Goal: Obtain resource: Download file/media

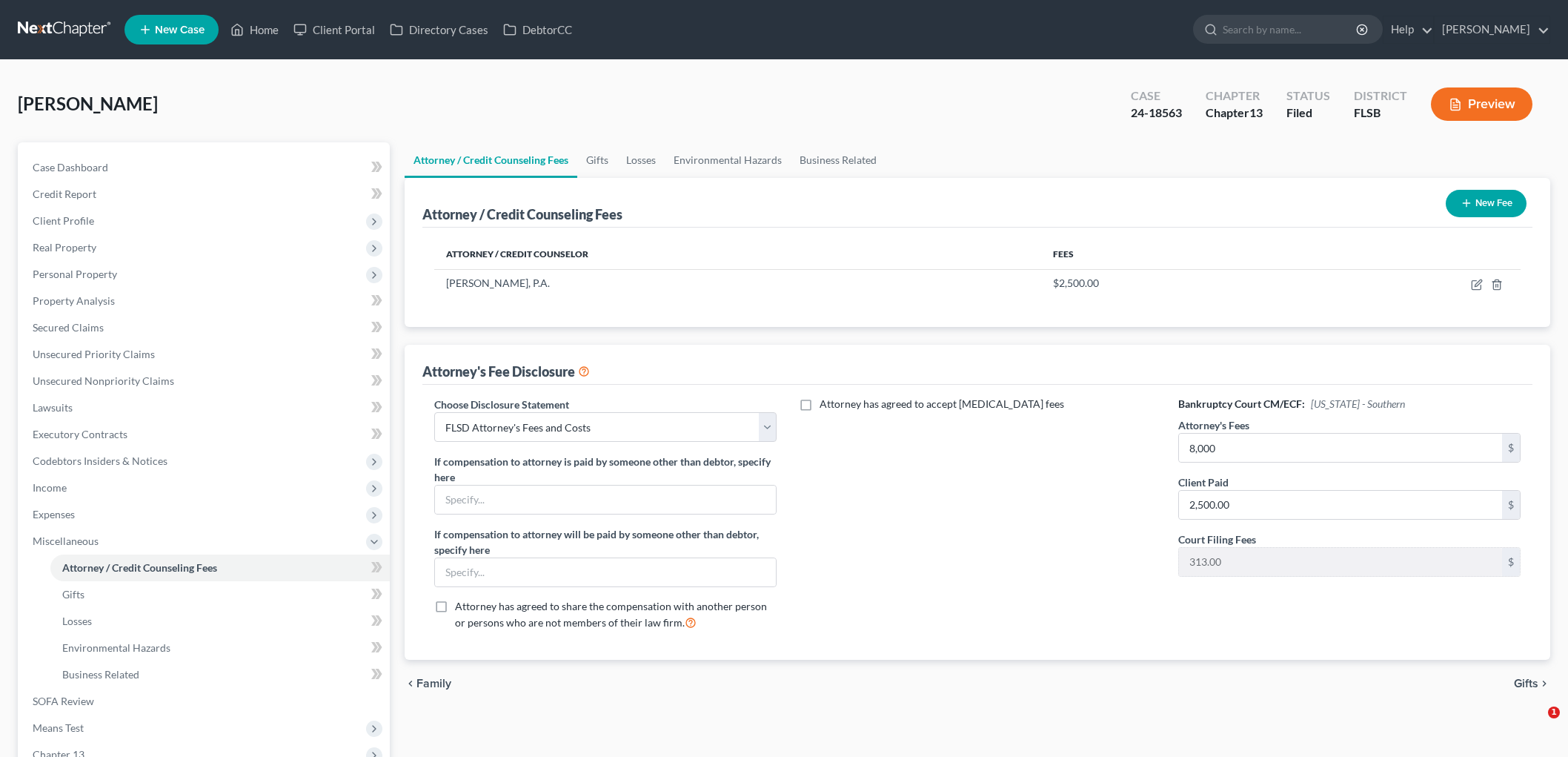
select select "1"
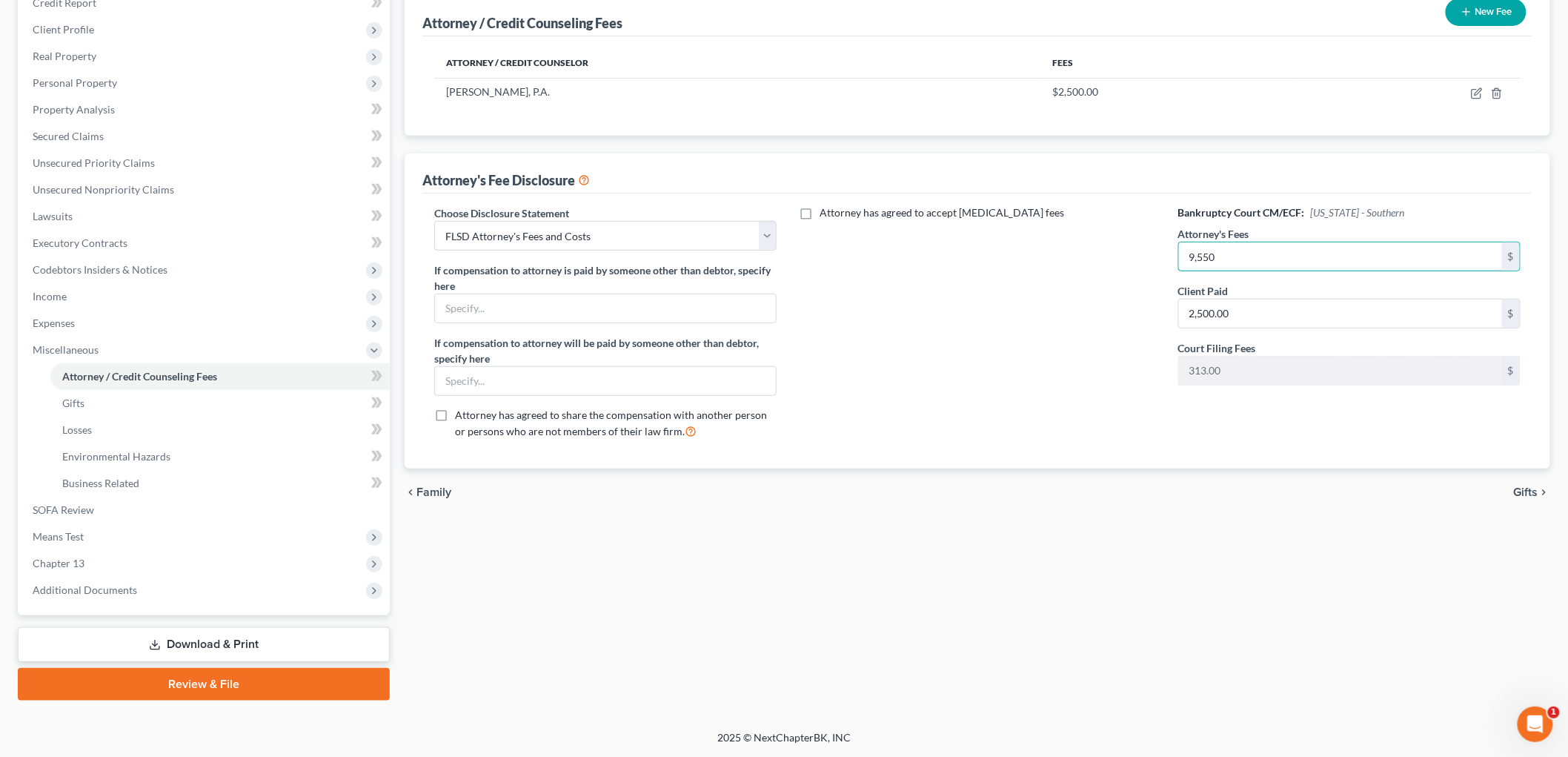
type input "9,550"
click at [1135, 450] on div "Attorney has agreed to accept [MEDICAL_DATA] fees" at bounding box center [977, 328] width 372 height 245
click at [196, 627] on link "Download & Print" at bounding box center [203, 644] width 372 height 35
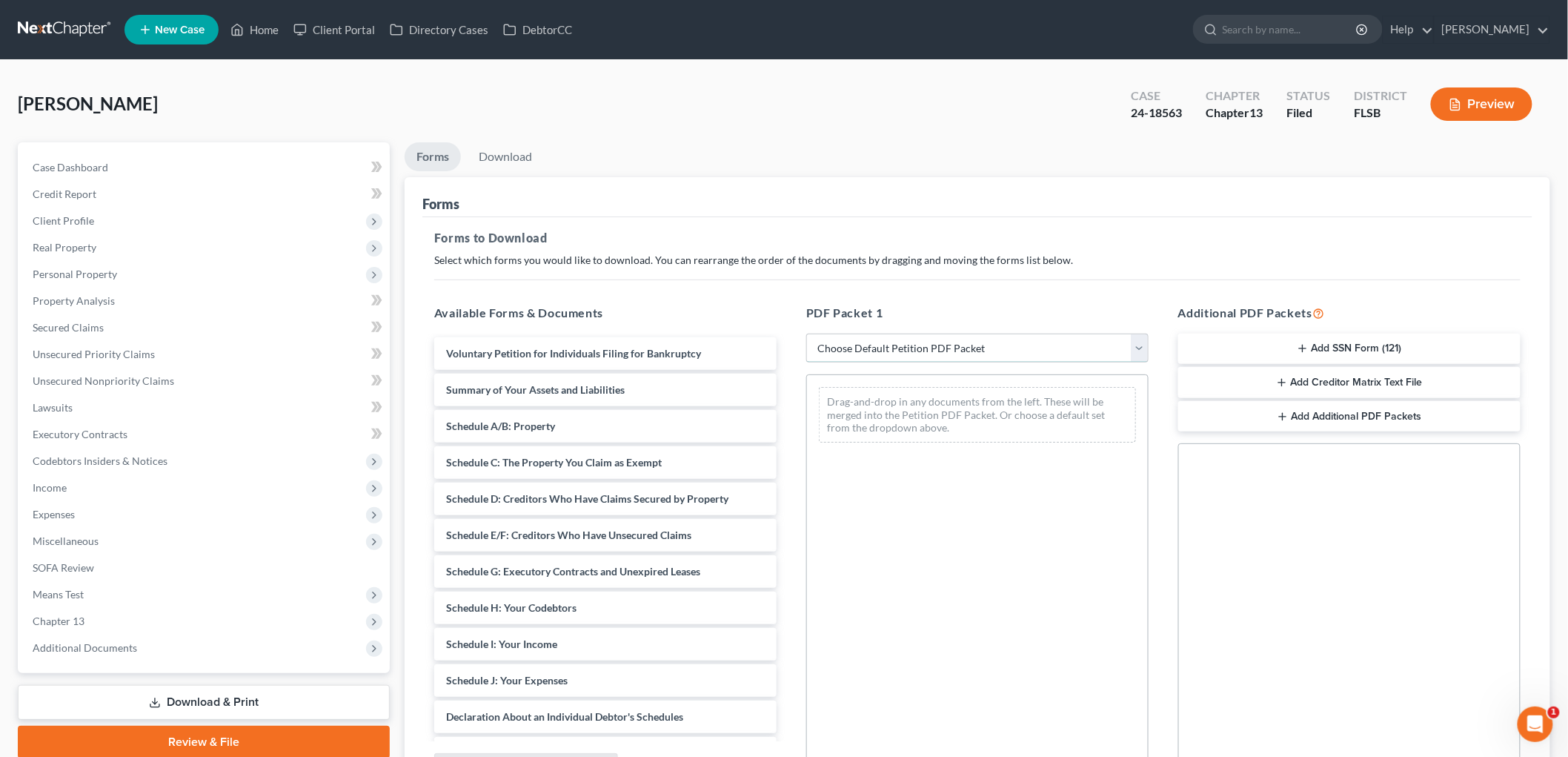
click at [916, 363] on select "Choose Default Petition PDF Packet Complete Bankruptcy Petition (all forms and …" at bounding box center [977, 348] width 343 height 30
select select "2"
click at [809, 363] on select "Choose Default Petition PDF Packet Complete Bankruptcy Petition (all forms and …" at bounding box center [977, 348] width 343 height 30
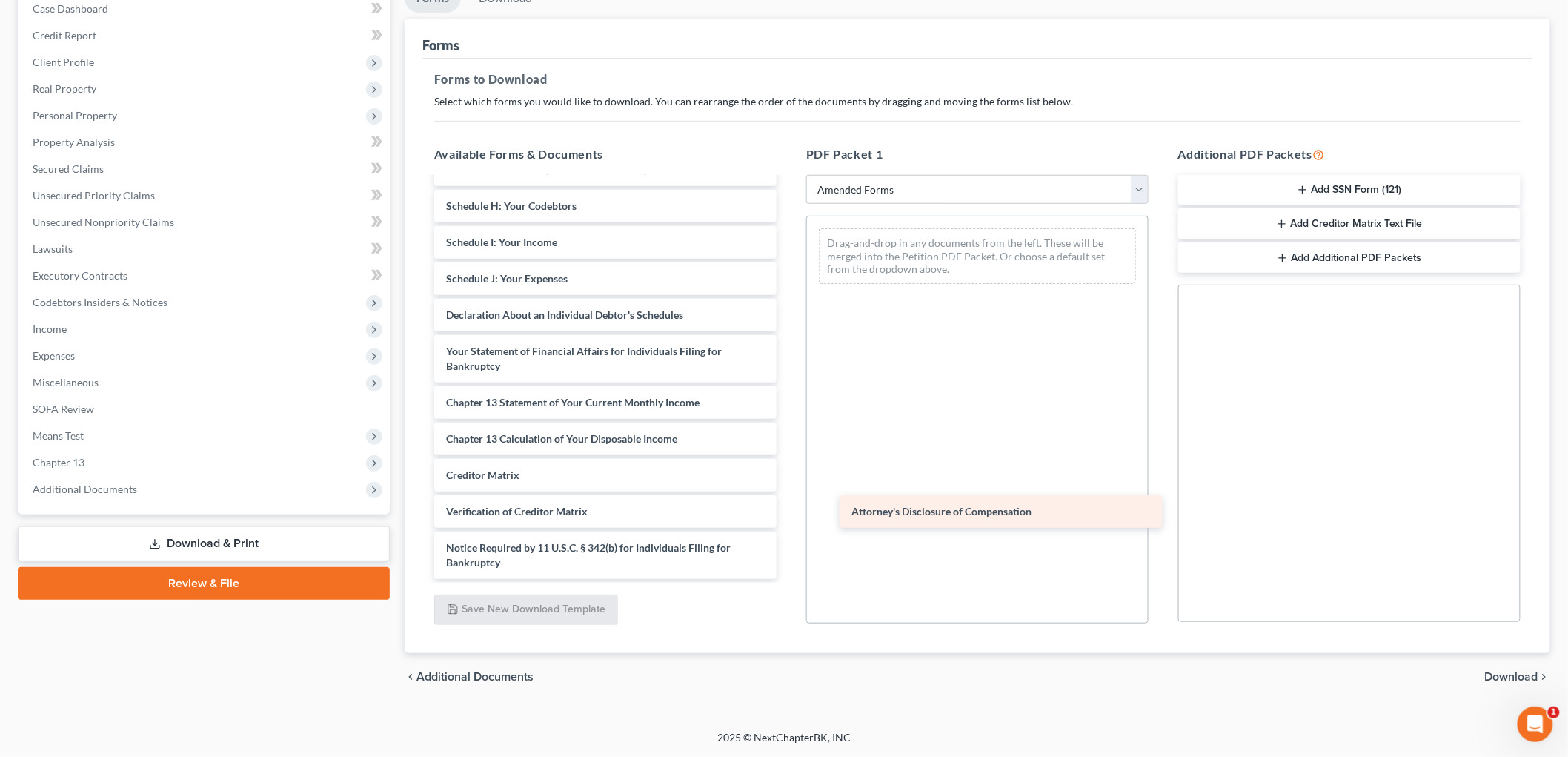
scroll to position [501, 0]
drag, startPoint x: 619, startPoint y: 603, endPoint x: 990, endPoint y: 383, distance: 431.3
click at [788, 384] on div "Attorney's Disclosure of Compensation Voluntary Petition for Individuals Filing…" at bounding box center [604, 257] width 366 height 643
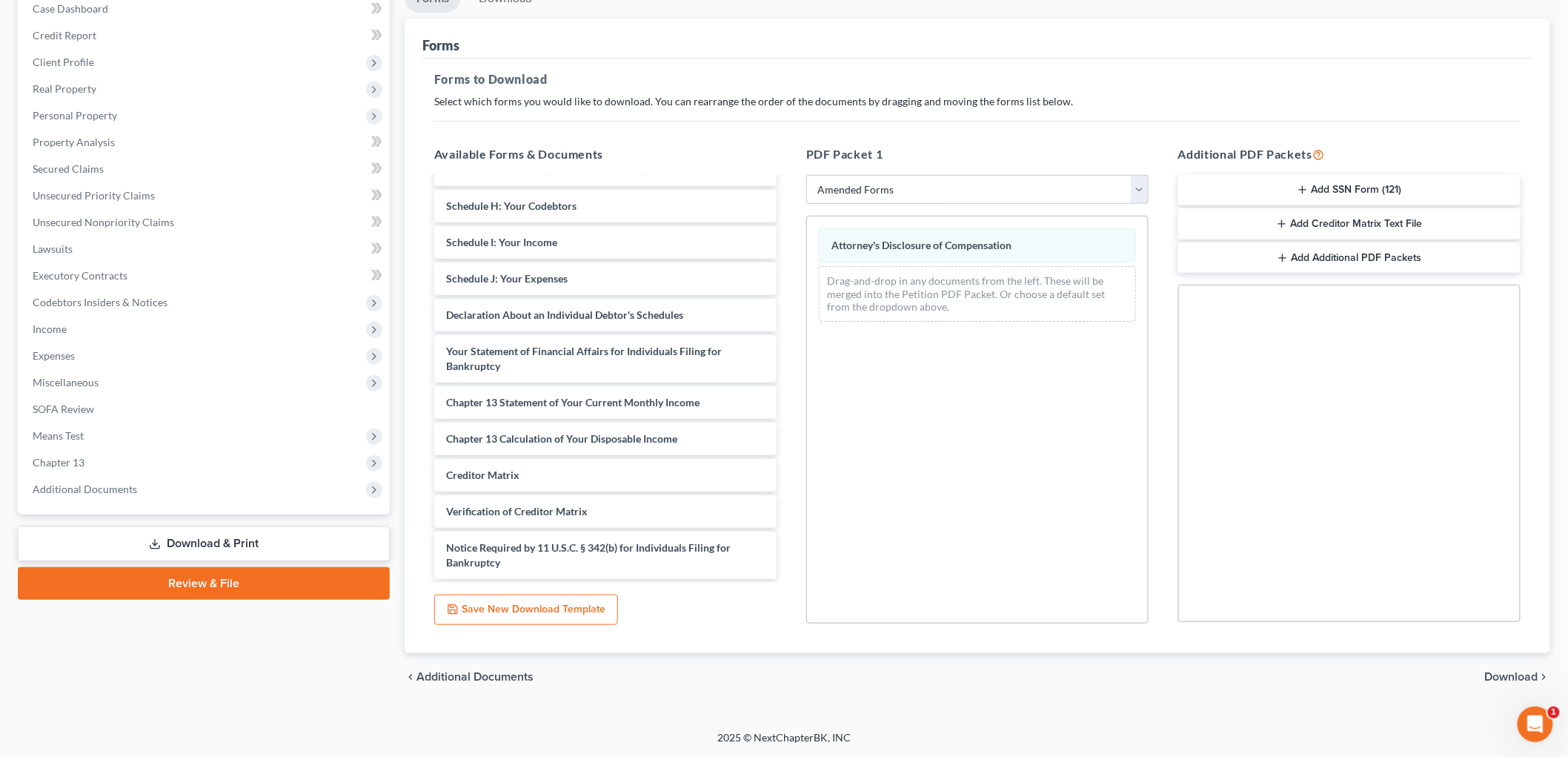
scroll to position [293, 0]
click at [1493, 671] on span "Download" at bounding box center [1511, 676] width 54 height 11
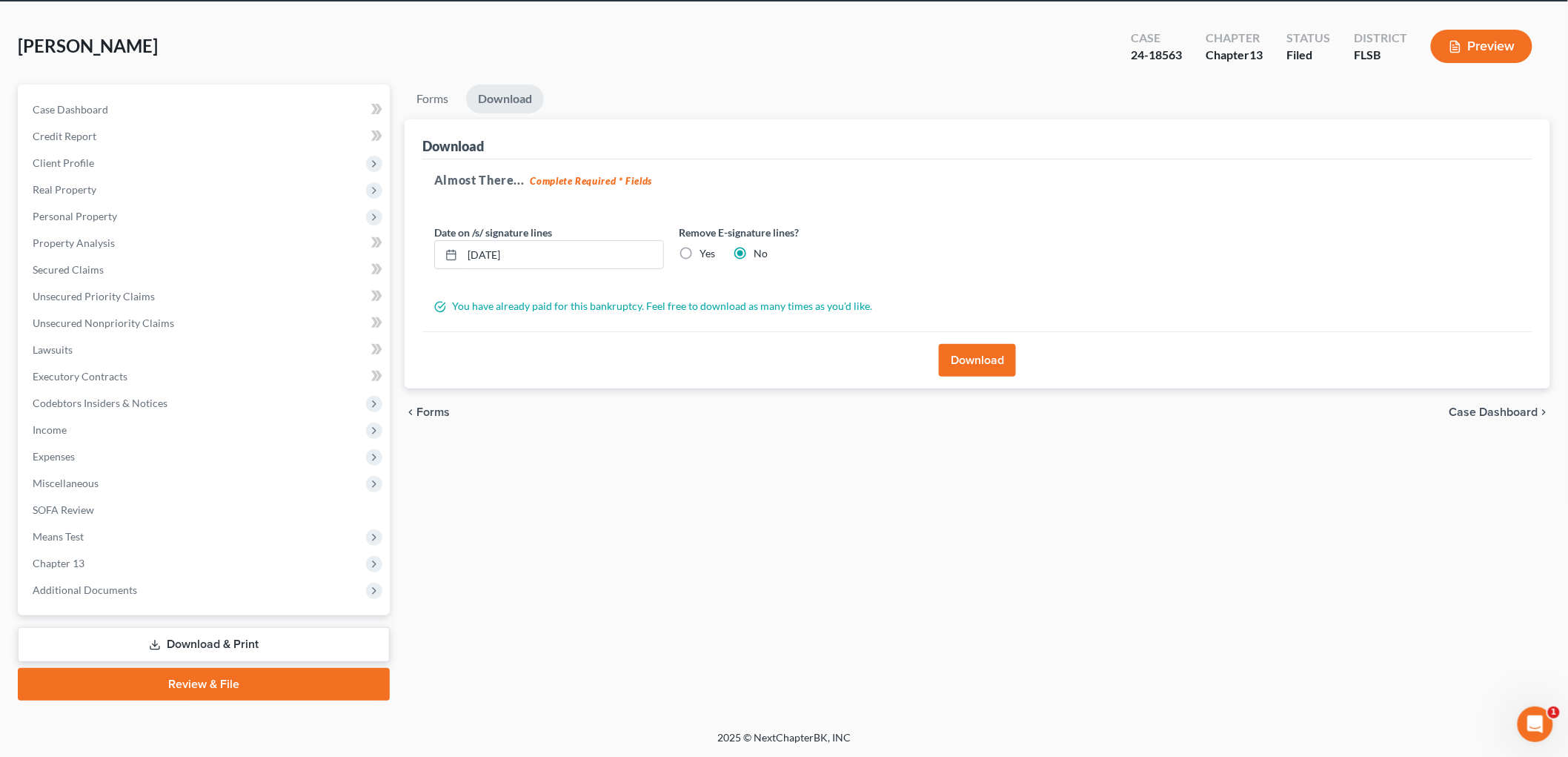
scroll to position [258, 0]
click at [990, 344] on button "Download" at bounding box center [977, 360] width 77 height 33
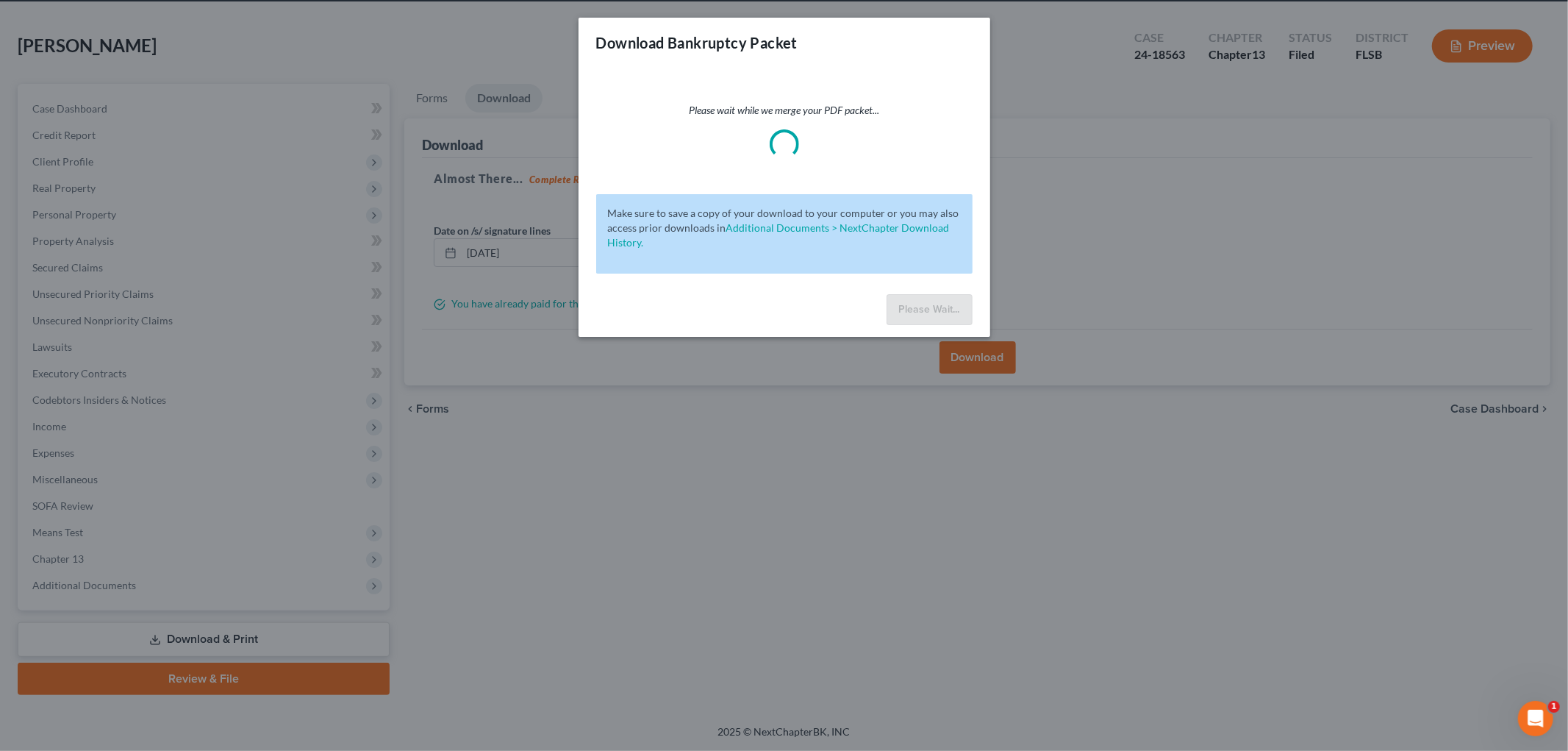
click at [767, 652] on div "Download Bankruptcy Packet Please wait while we merge your PDF packet... Make s…" at bounding box center [784, 375] width 1568 height 751
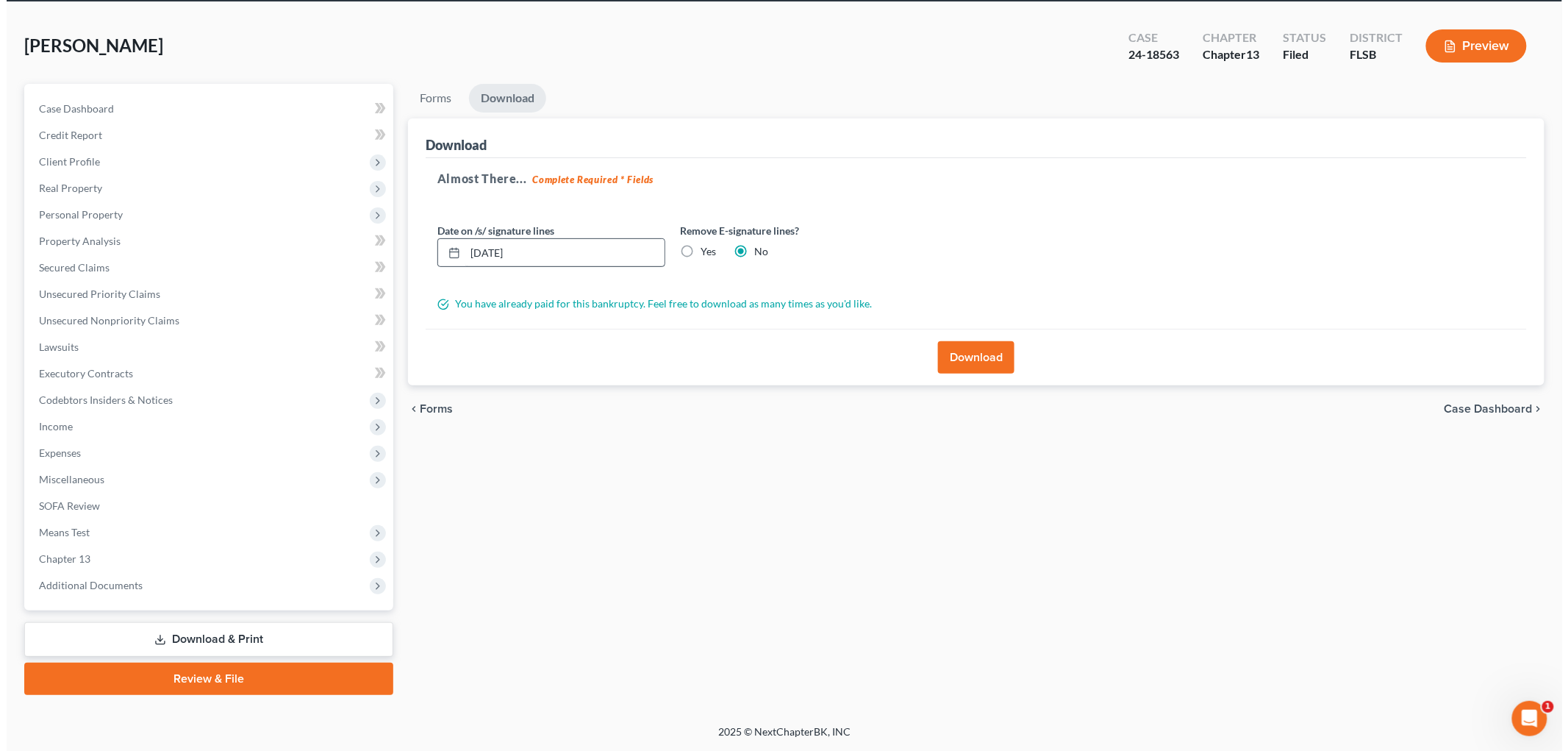
scroll to position [66, 0]
click at [957, 373] on button "Download" at bounding box center [969, 357] width 76 height 32
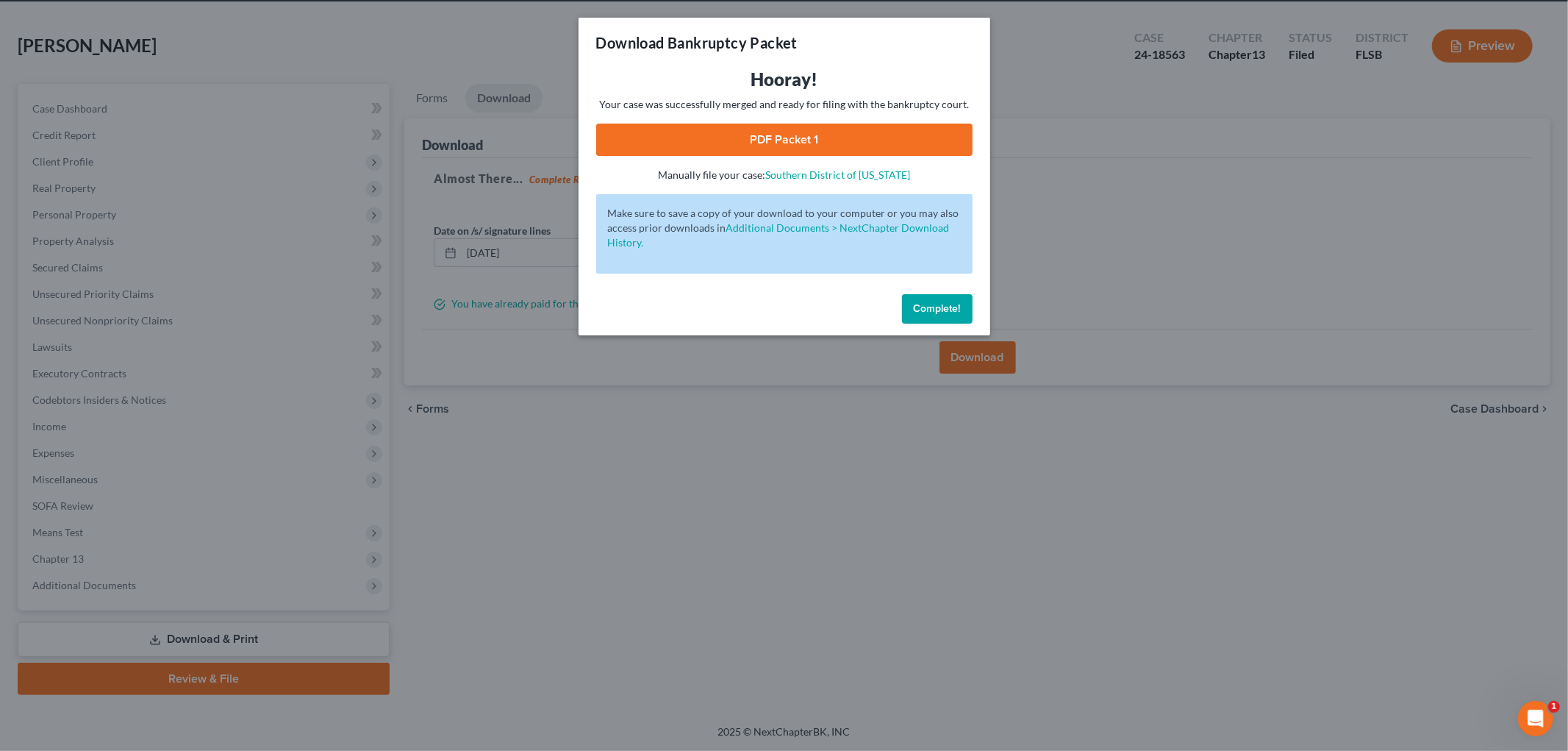
click at [853, 156] on link "PDF Packet 1" at bounding box center [784, 139] width 377 height 32
